Goal: Task Accomplishment & Management: Use online tool/utility

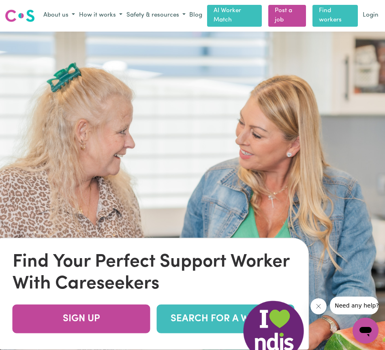
click at [333, 14] on link "Find workers" at bounding box center [334, 16] width 45 height 22
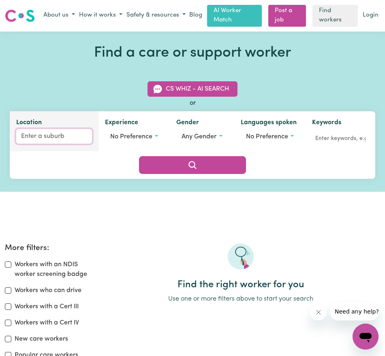
click at [45, 141] on input "Location" at bounding box center [54, 136] width 76 height 15
type input "gum"
type input "[GEOGRAPHIC_DATA], [GEOGRAPHIC_DATA], 5417"
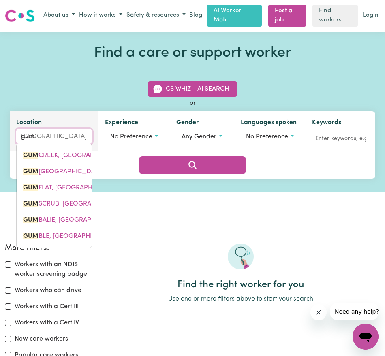
type input "guml"
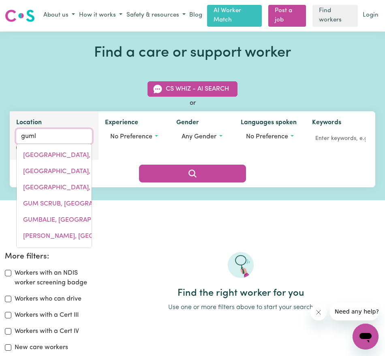
type input "gumlOW, [GEOGRAPHIC_DATA], 4815"
type input "gumly"
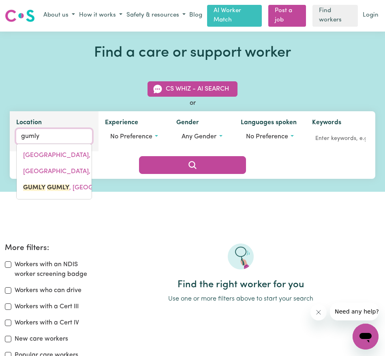
type input "gumly GUMLY, [GEOGRAPHIC_DATA], 2652"
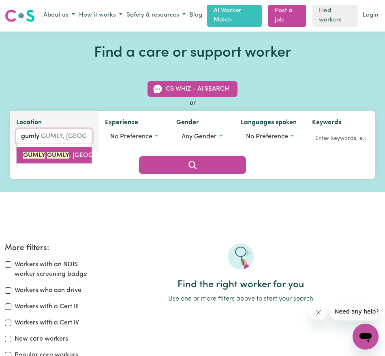
click at [39, 153] on mark "GUMLY" at bounding box center [34, 155] width 22 height 6
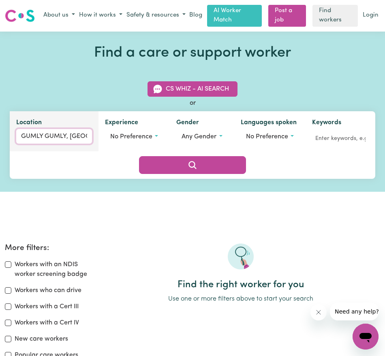
type input "GUMLY GUMLY, [GEOGRAPHIC_DATA], 2652"
click at [76, 136] on input "GUMLY GUMLY, [GEOGRAPHIC_DATA]" at bounding box center [54, 136] width 76 height 15
click at [57, 134] on input "GUMLY GUMLY, [GEOGRAPHIC_DATA]" at bounding box center [54, 136] width 76 height 15
type input "GUMLY , [GEOGRAPHIC_DATA]"
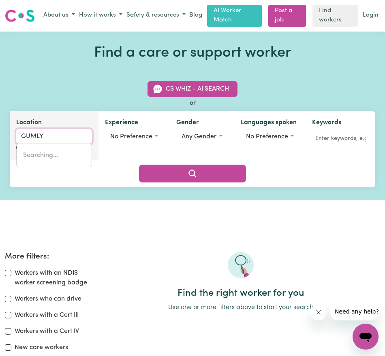
type input "GUMLY"
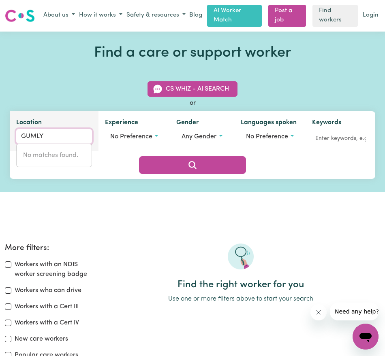
type input "GUMLY GUMLY, [GEOGRAPHIC_DATA], 2652"
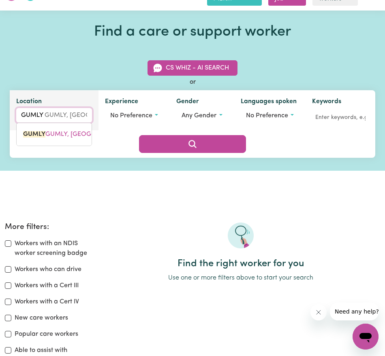
type input "GUMLY q"
type input "GUMLY qld"
